Goal: Obtain resource: Download file/media

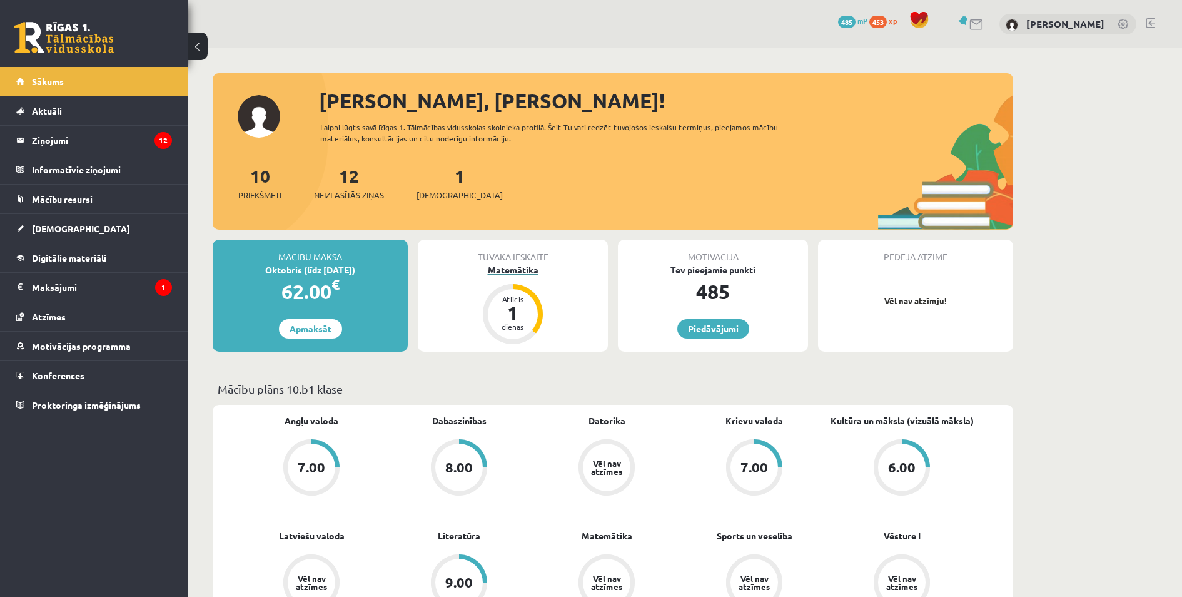
click at [515, 308] on div "1" at bounding box center [513, 313] width 38 height 20
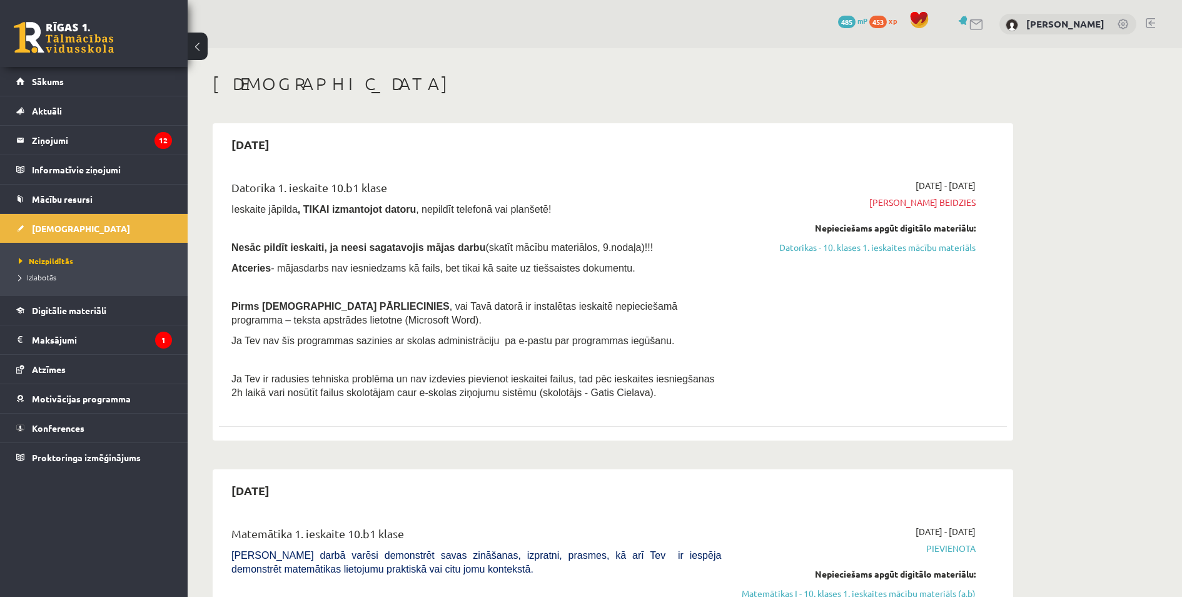
drag, startPoint x: 884, startPoint y: 253, endPoint x: 704, endPoint y: 59, distance: 264.2
click at [884, 253] on link "Datorikas - 10. klases 1. ieskaites mācību materiāls" at bounding box center [858, 247] width 236 height 13
click at [929, 247] on link "Datorikas - 10. klases 1. ieskaites mācību materiāls" at bounding box center [858, 247] width 236 height 13
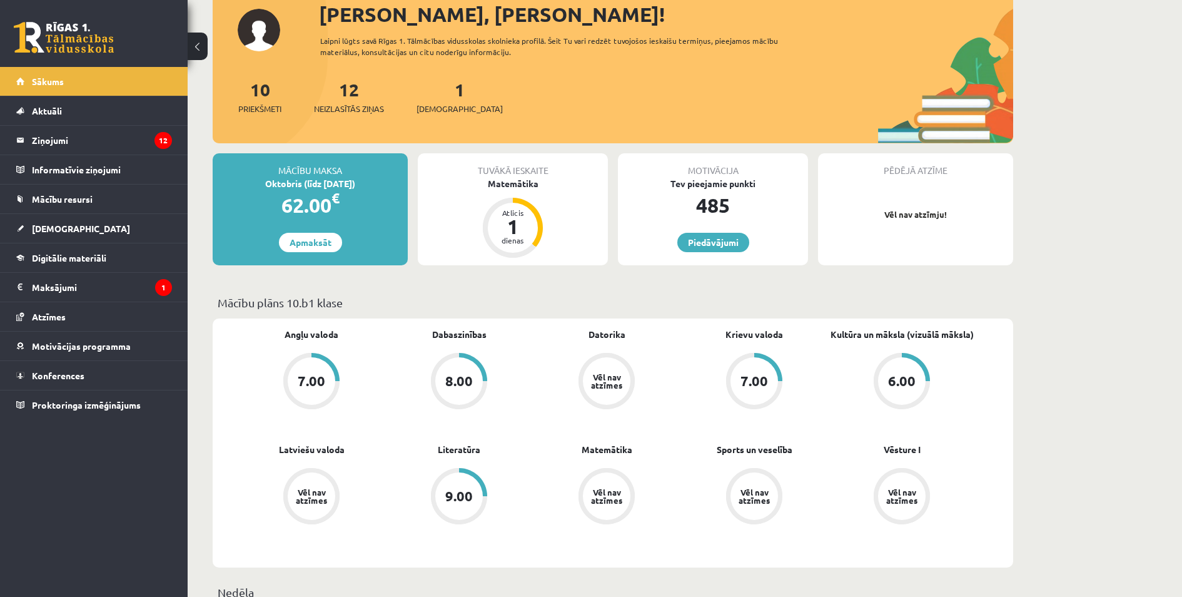
scroll to position [4, 0]
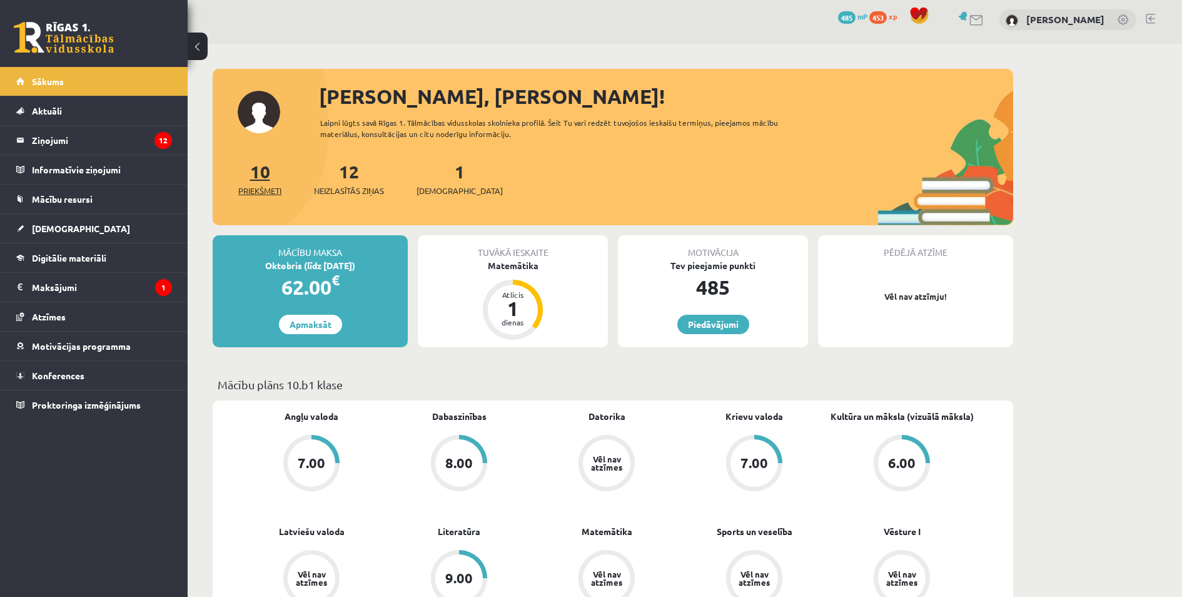
click at [261, 193] on span "Priekšmeti" at bounding box center [259, 190] width 43 height 13
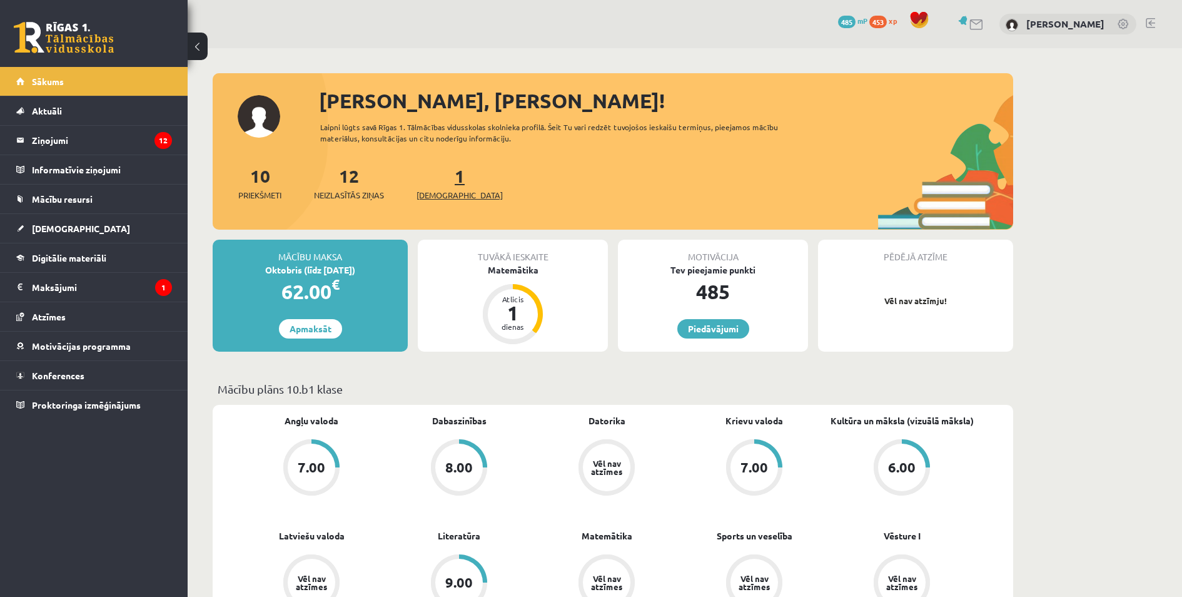
click at [427, 193] on span "[DEMOGRAPHIC_DATA]" at bounding box center [460, 195] width 86 height 13
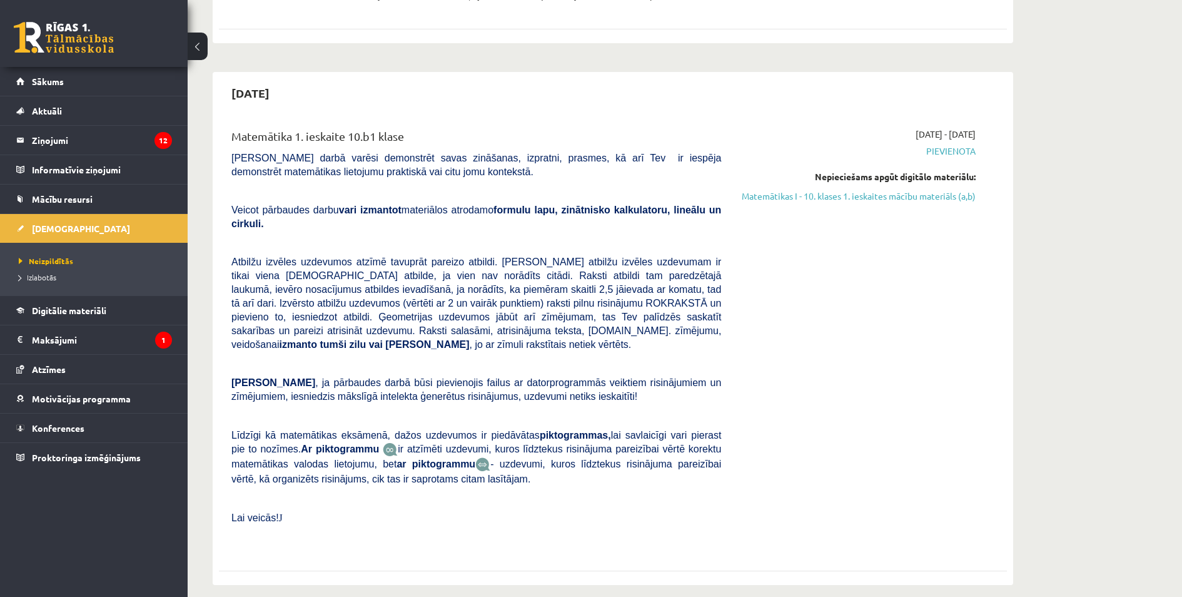
scroll to position [375, 0]
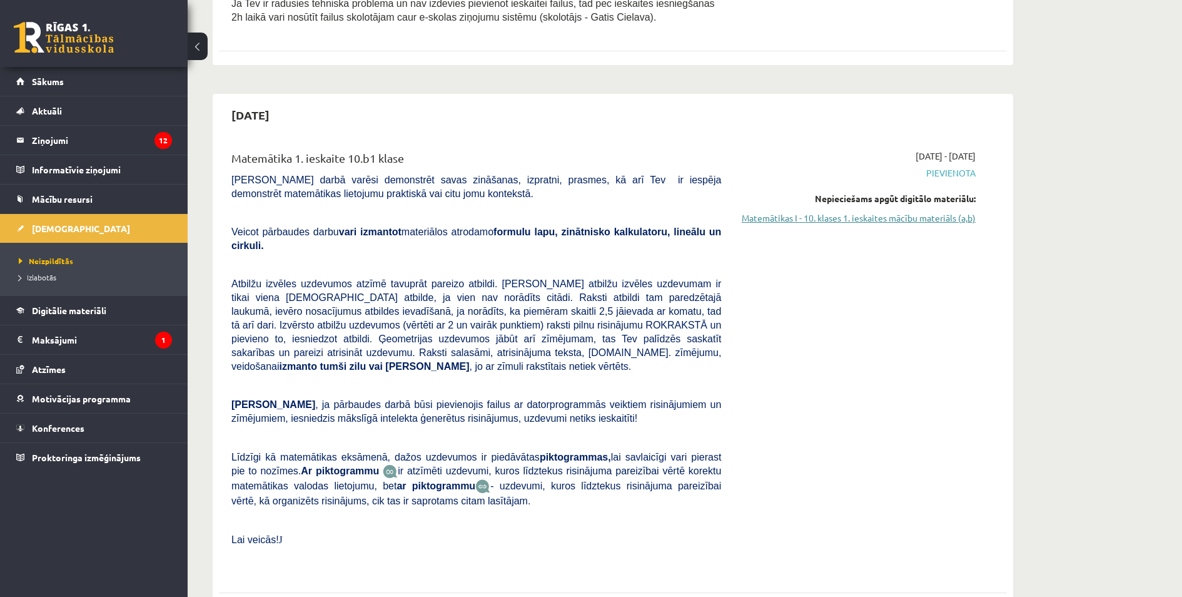
click at [891, 220] on link "Matemātikas I - 10. klases 1. ieskaites mācību materiāls (a,b)" at bounding box center [858, 217] width 236 height 13
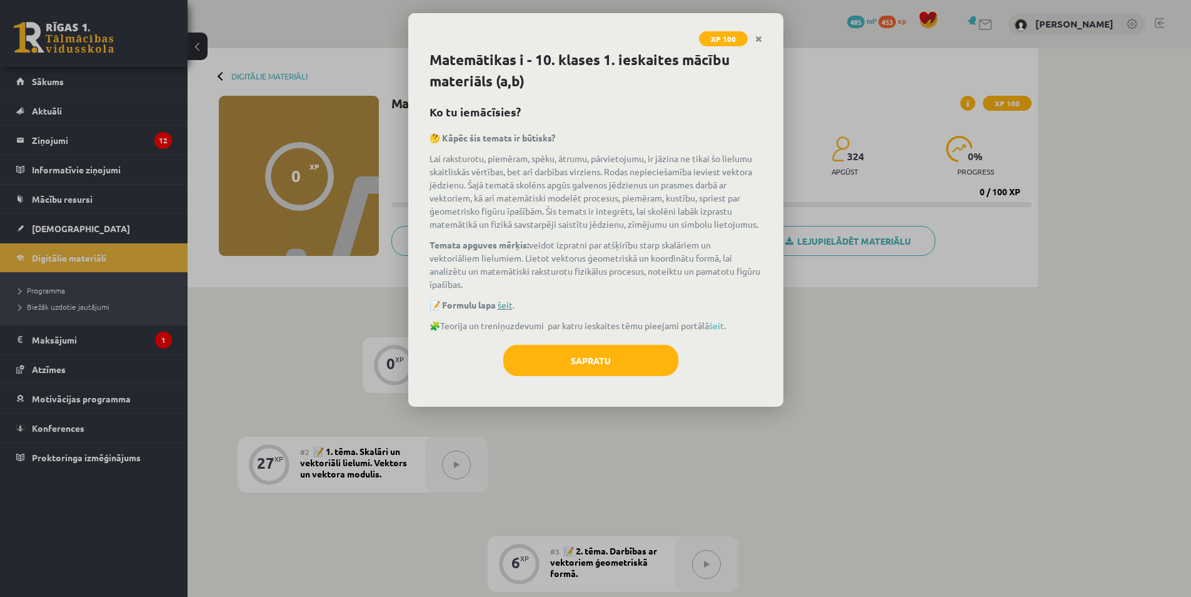
click at [505, 305] on link "šeit" at bounding box center [505, 304] width 15 height 11
click at [724, 325] on link "šeit" at bounding box center [716, 325] width 15 height 11
click at [724, 328] on link "šeit" at bounding box center [716, 325] width 15 height 11
click at [760, 39] on icon "Close" at bounding box center [758, 39] width 7 height 9
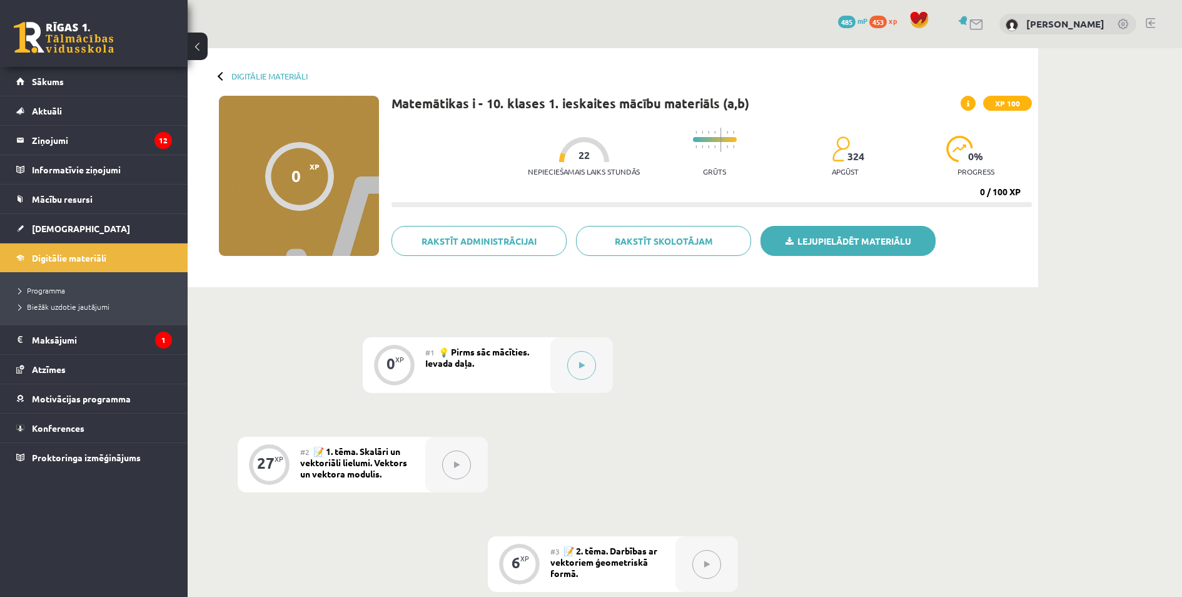
click at [851, 238] on link "Lejupielādēt materiālu" at bounding box center [847, 241] width 175 height 30
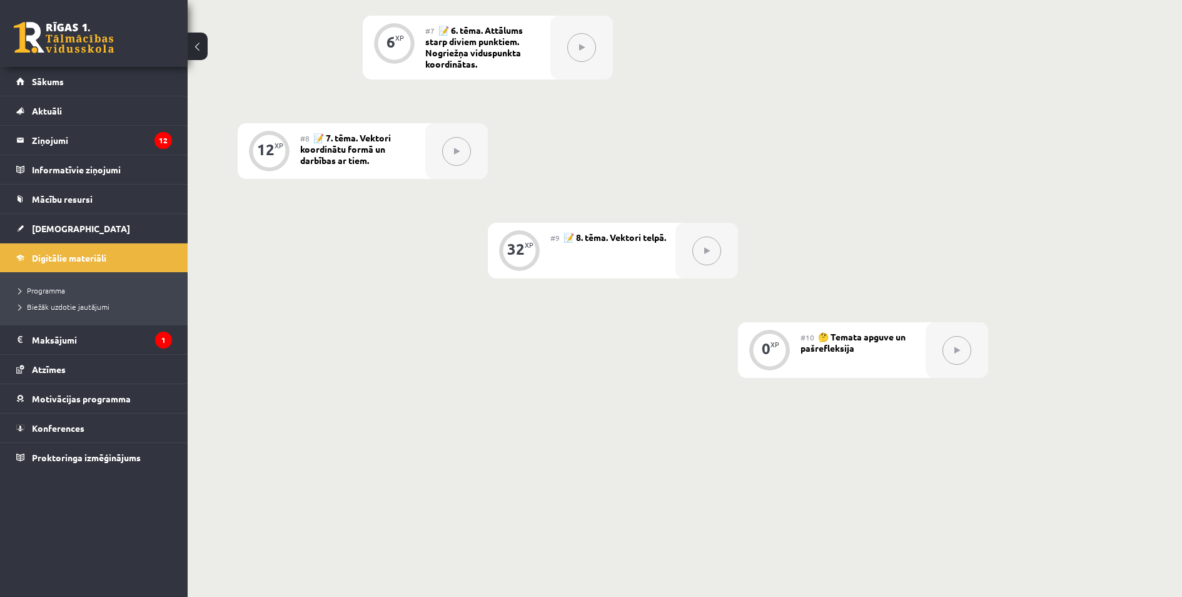
scroll to position [668, 0]
